Goal: Task Accomplishment & Management: Manage account settings

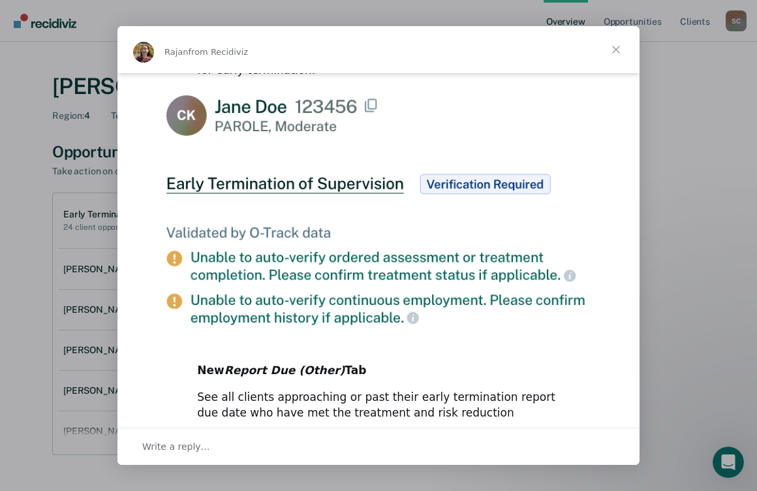
scroll to position [704, 0]
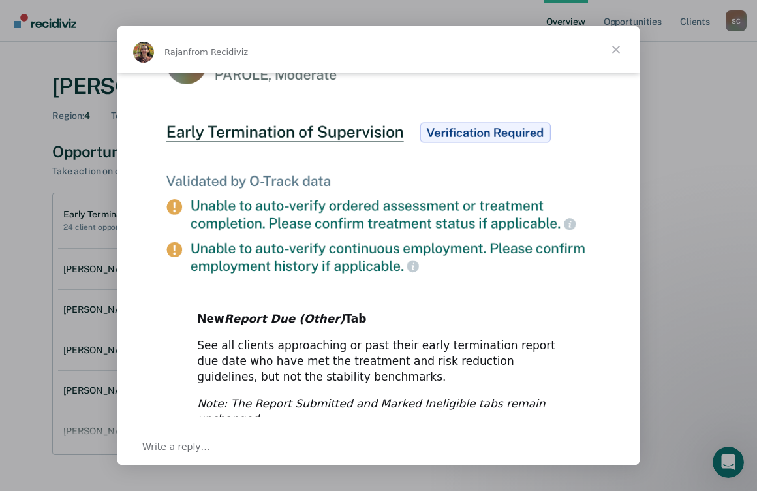
click at [612, 46] on span "Close" at bounding box center [616, 49] width 47 height 47
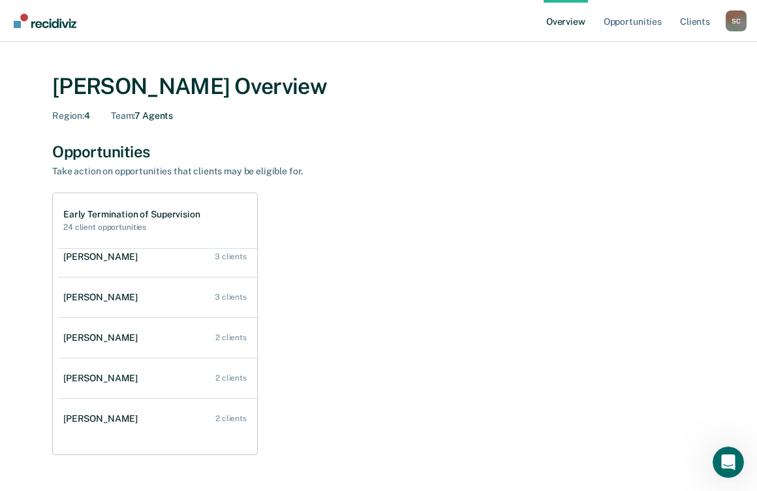
scroll to position [0, 0]
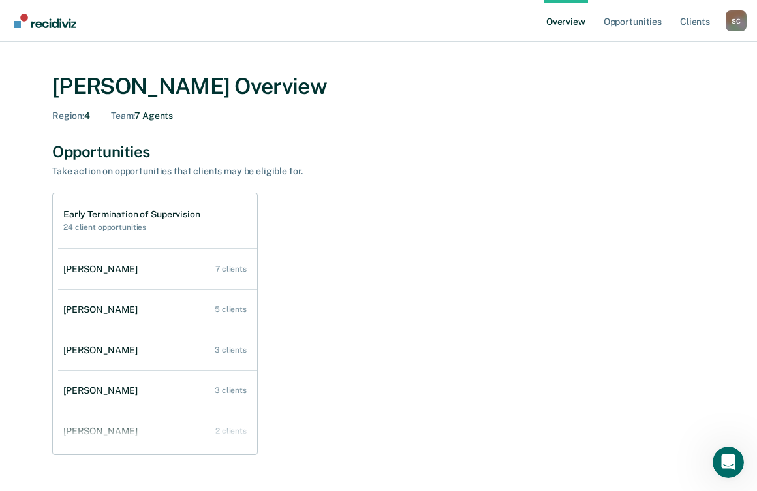
click at [357, 279] on div "Early Termination of Supervision 24 client opportunities Shawn Church 7 clients…" at bounding box center [378, 324] width 653 height 262
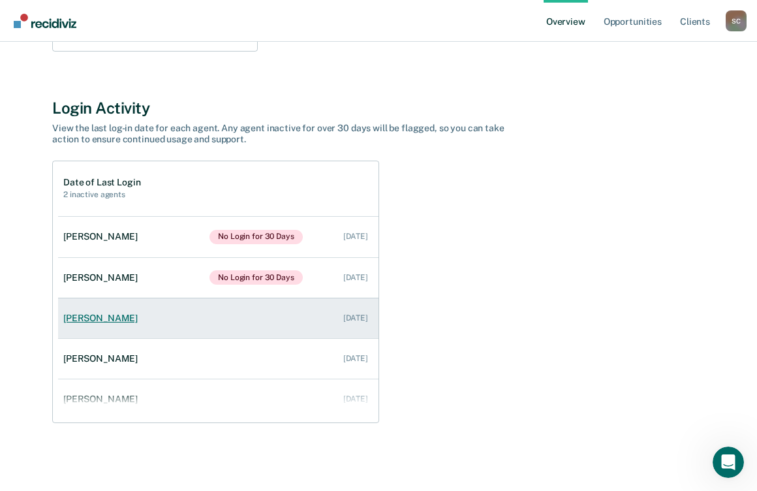
click at [165, 319] on link "[PERSON_NAME] [DATE]" at bounding box center [218, 318] width 320 height 37
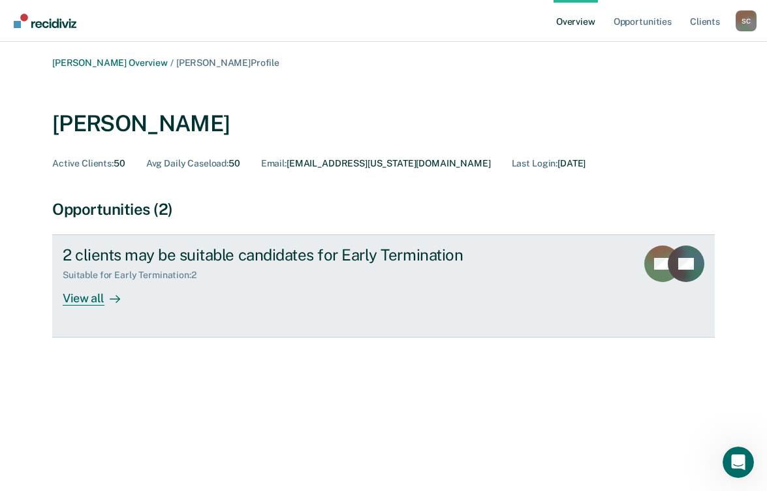
click at [83, 298] on div "View all" at bounding box center [99, 293] width 73 height 25
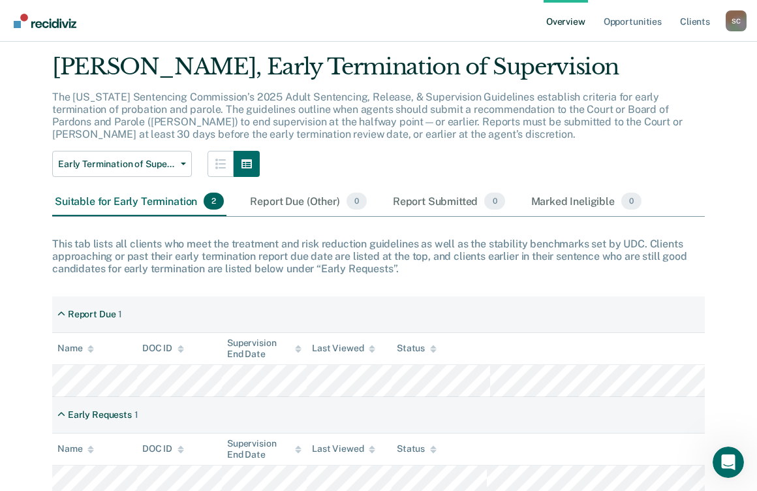
scroll to position [84, 0]
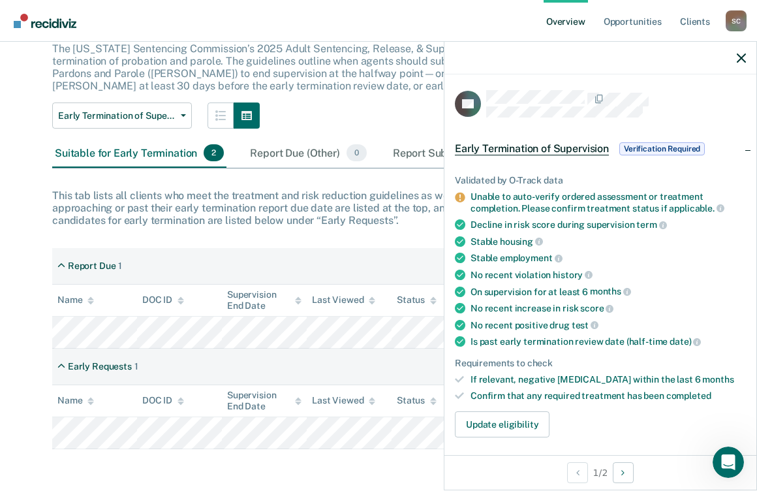
click at [602, 197] on div "Unable to auto-verify ordered assessment or treatment completion. Please confir…" at bounding box center [608, 202] width 275 height 22
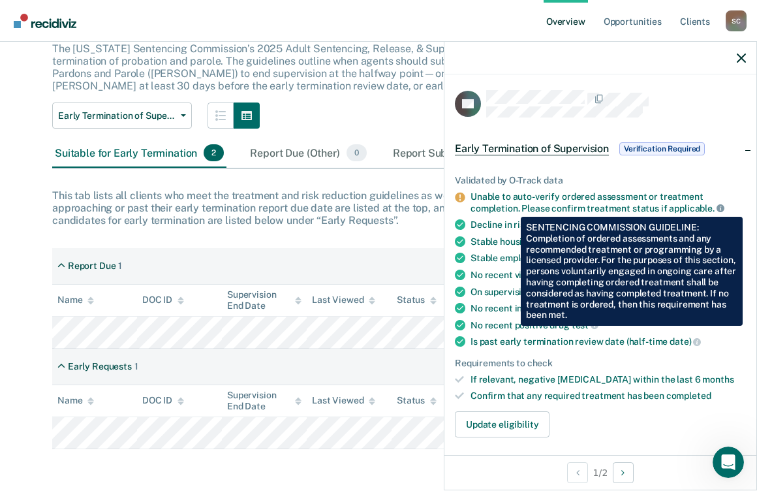
click at [720, 207] on icon at bounding box center [721, 208] width 8 height 8
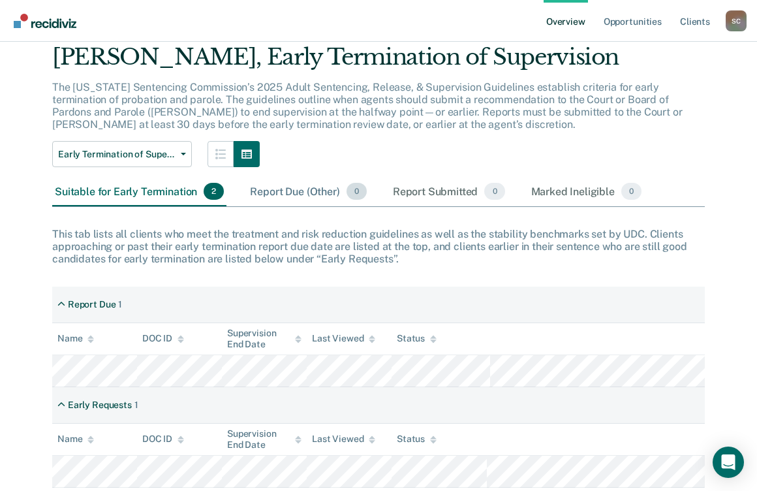
scroll to position [84, 0]
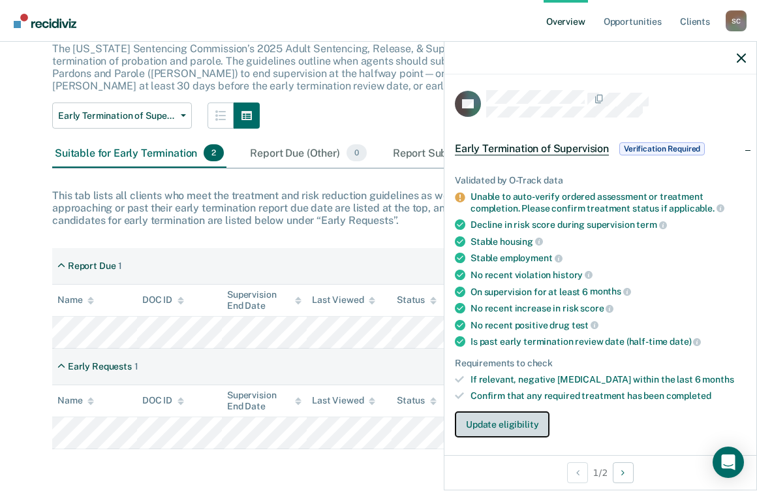
click at [484, 420] on button "Update eligibility" at bounding box center [502, 424] width 95 height 26
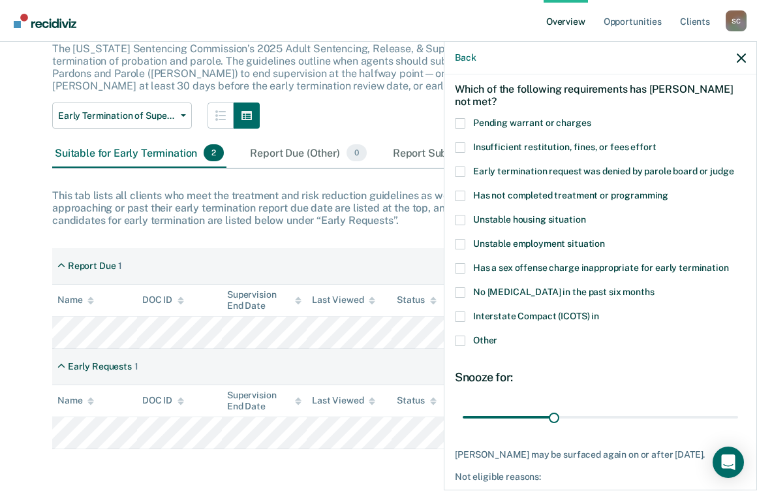
scroll to position [0, 0]
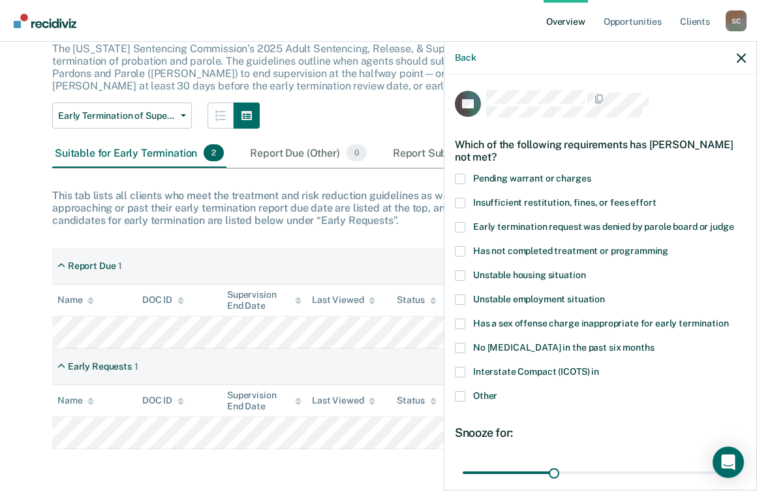
click at [460, 251] on span at bounding box center [460, 251] width 10 height 10
click at [668, 246] on input "Has not completed treatment or programming" at bounding box center [668, 246] width 0 height 0
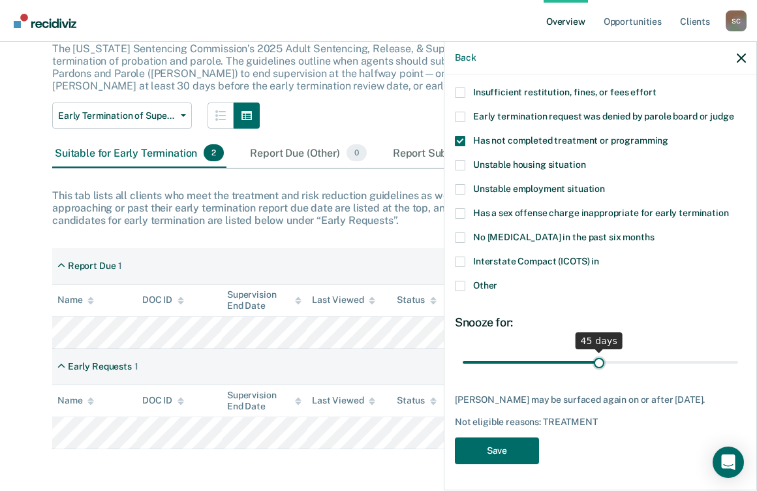
drag, startPoint x: 547, startPoint y: 351, endPoint x: 595, endPoint y: 359, distance: 48.3
type input "45"
click at [595, 359] on input "range" at bounding box center [600, 362] width 275 height 23
click at [487, 450] on button "Save" at bounding box center [497, 450] width 84 height 27
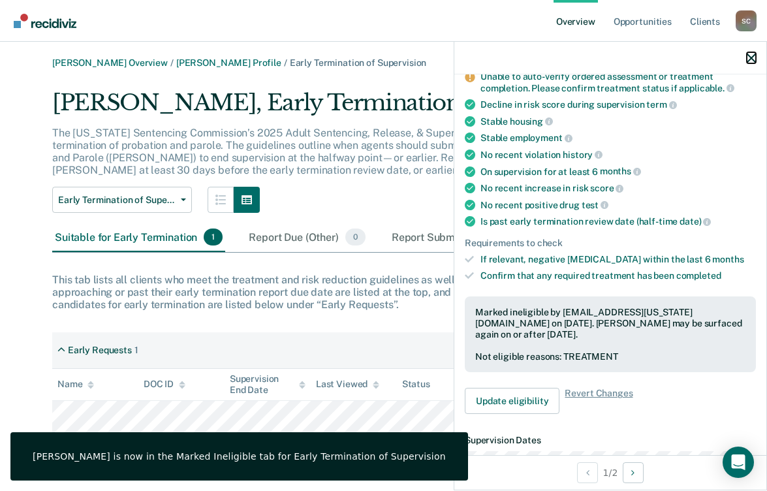
click at [749, 59] on icon "button" at bounding box center [751, 58] width 9 height 9
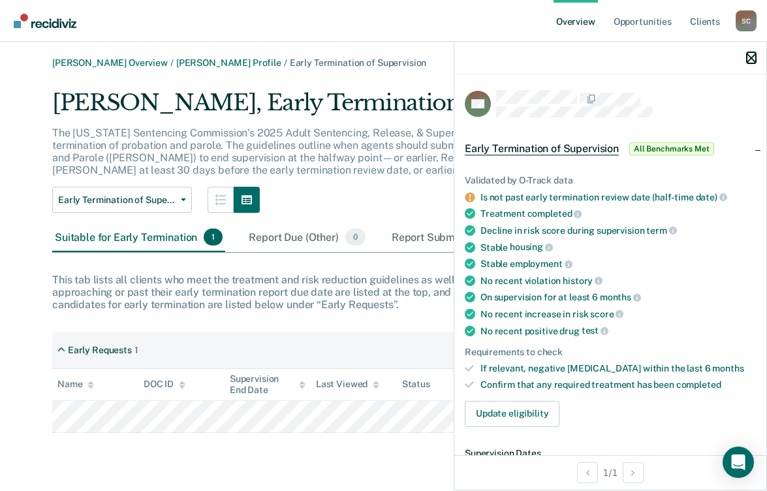
click at [754, 59] on icon "button" at bounding box center [751, 58] width 9 height 9
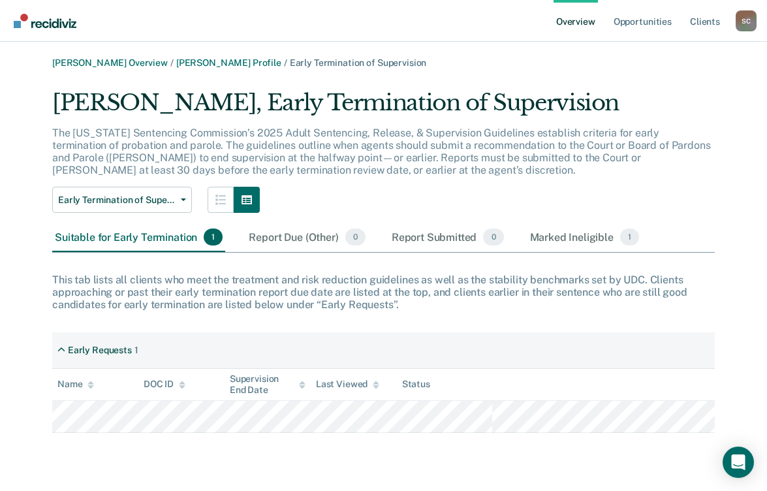
click at [575, 23] on link "Overview" at bounding box center [576, 21] width 44 height 42
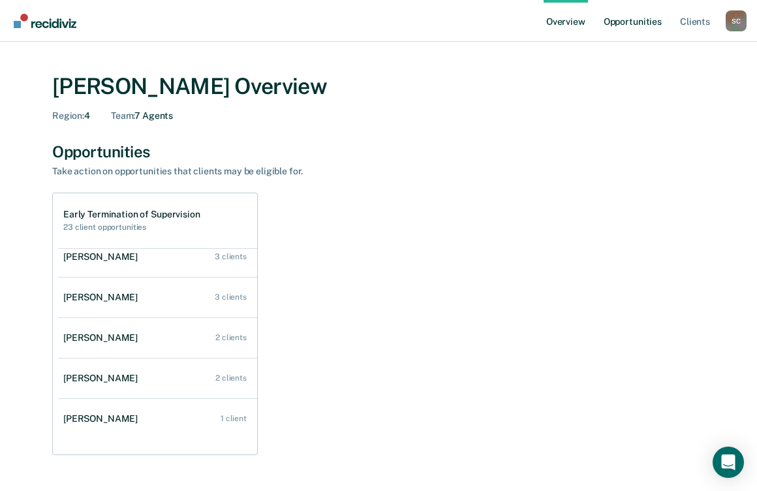
click at [624, 26] on link "Opportunities" at bounding box center [632, 21] width 63 height 42
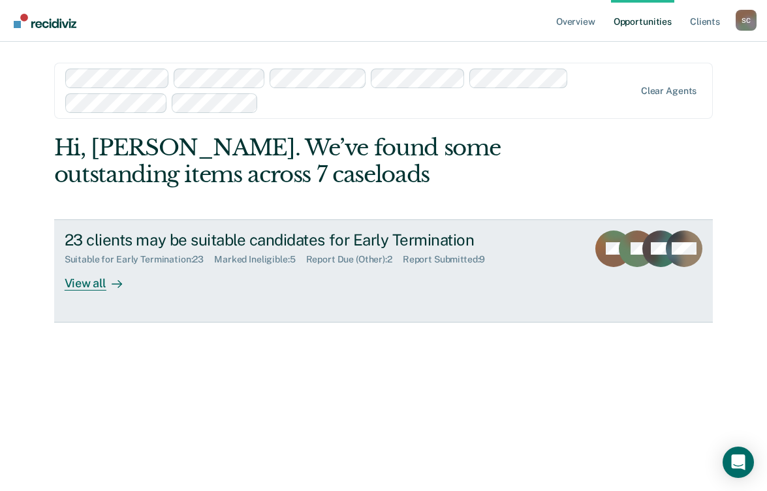
click at [97, 284] on div "View all" at bounding box center [101, 277] width 73 height 25
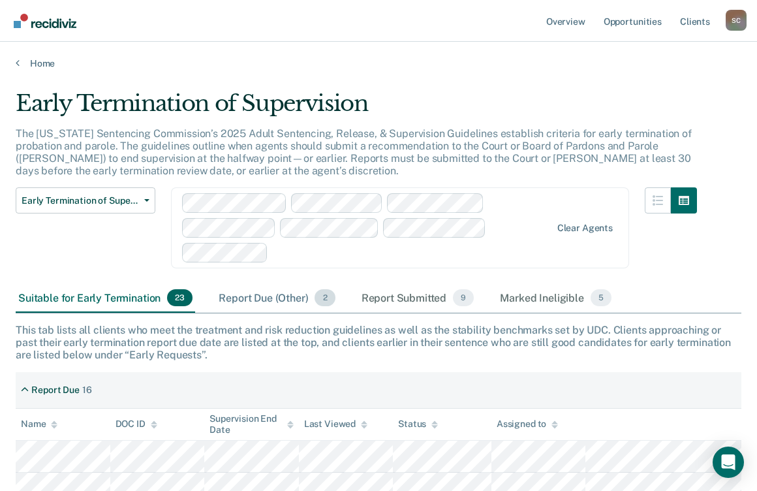
click at [256, 298] on div "Report Due (Other) 2" at bounding box center [276, 298] width 121 height 29
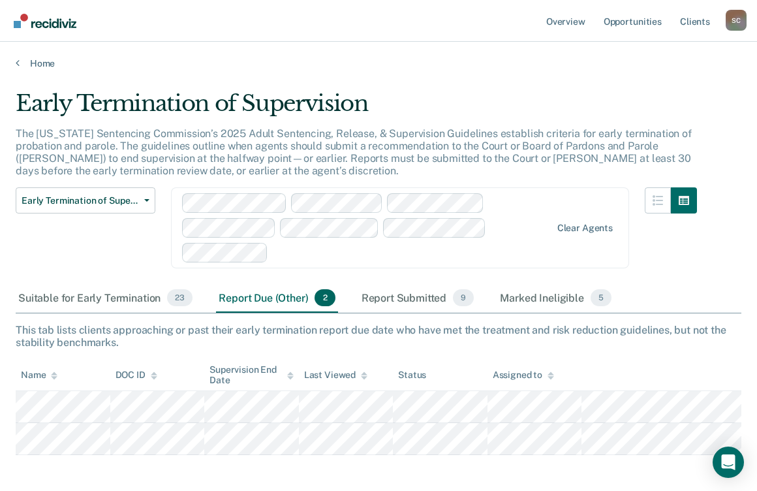
click at [411, 297] on div "Report Submitted 9" at bounding box center [418, 298] width 118 height 29
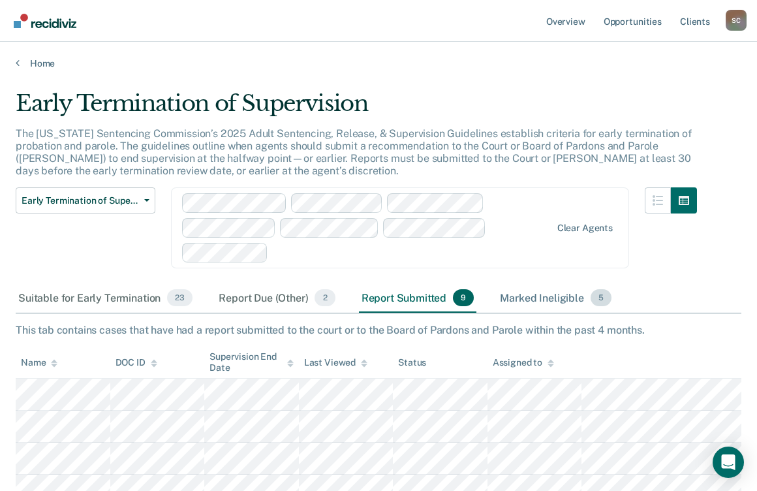
click at [547, 302] on div "Marked Ineligible 5" at bounding box center [555, 298] width 117 height 29
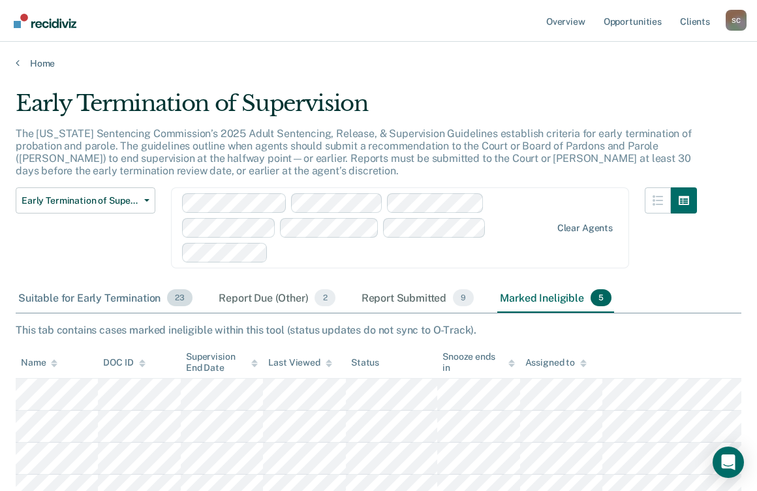
click at [95, 298] on div "Suitable for Early Termination 23" at bounding box center [106, 298] width 180 height 29
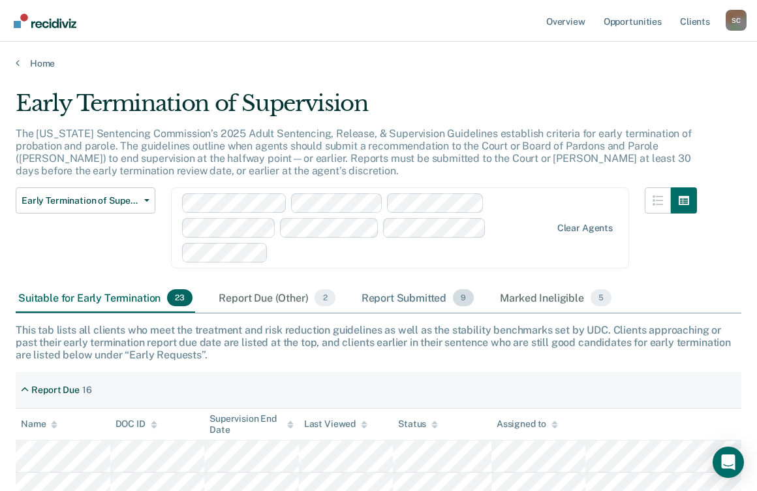
click at [382, 302] on div "Report Submitted 9" at bounding box center [418, 298] width 118 height 29
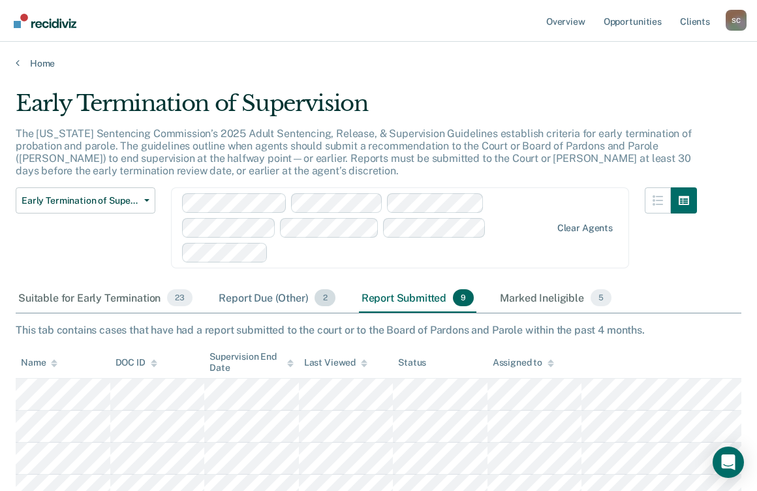
click at [279, 302] on div "Report Due (Other) 2" at bounding box center [276, 298] width 121 height 29
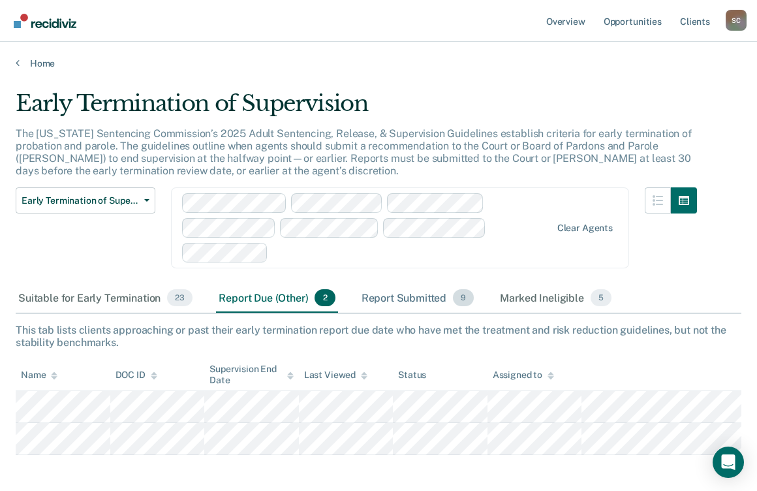
drag, startPoint x: 132, startPoint y: 306, endPoint x: 407, endPoint y: 302, distance: 274.8
click at [134, 306] on div "Suitable for Early Termination 23" at bounding box center [106, 298] width 180 height 29
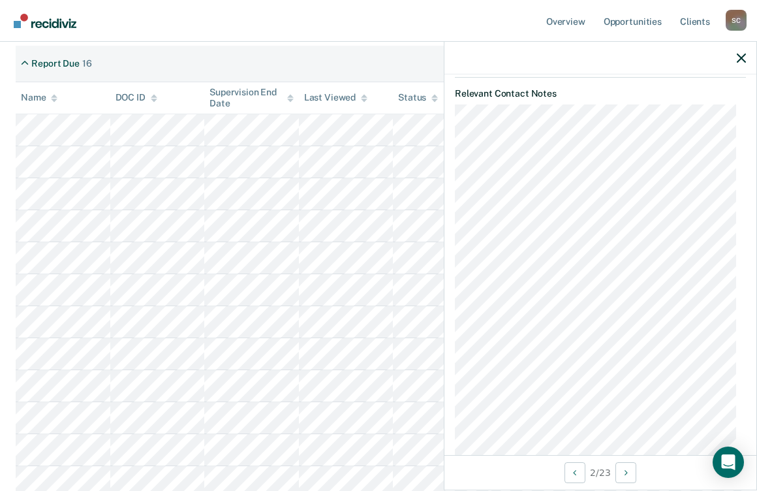
scroll to position [734, 0]
click at [567, 20] on link "Overview" at bounding box center [566, 21] width 44 height 42
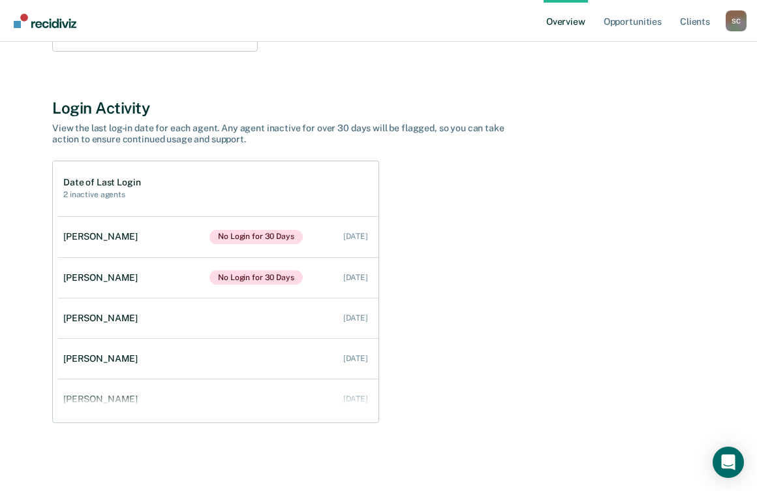
scroll to position [93, 0]
click at [100, 315] on div "[PERSON_NAME]" at bounding box center [103, 318] width 80 height 11
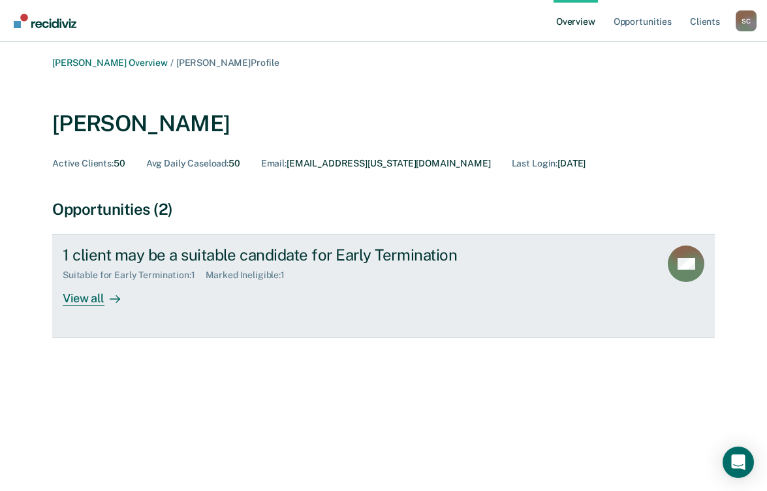
click at [74, 302] on div "View all" at bounding box center [99, 293] width 73 height 25
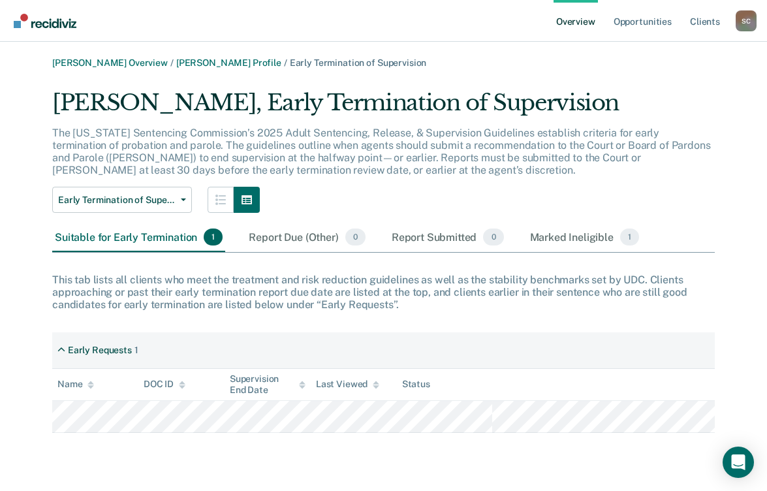
click at [579, 23] on link "Overview" at bounding box center [576, 21] width 44 height 42
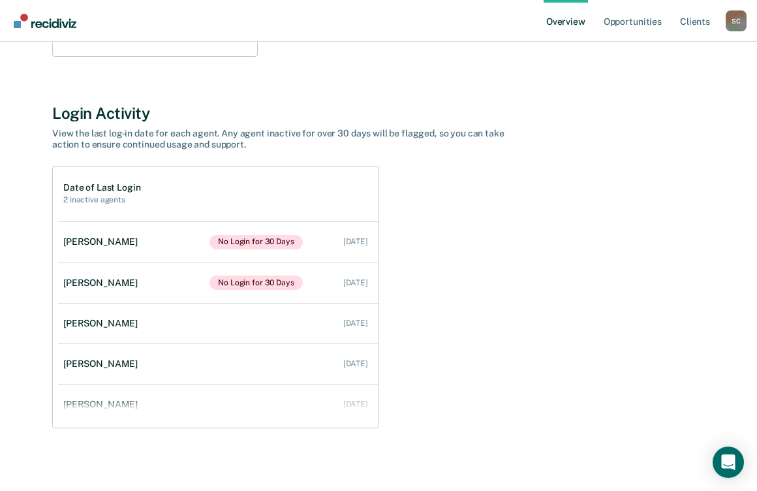
scroll to position [403, 0]
